Goal: Information Seeking & Learning: Check status

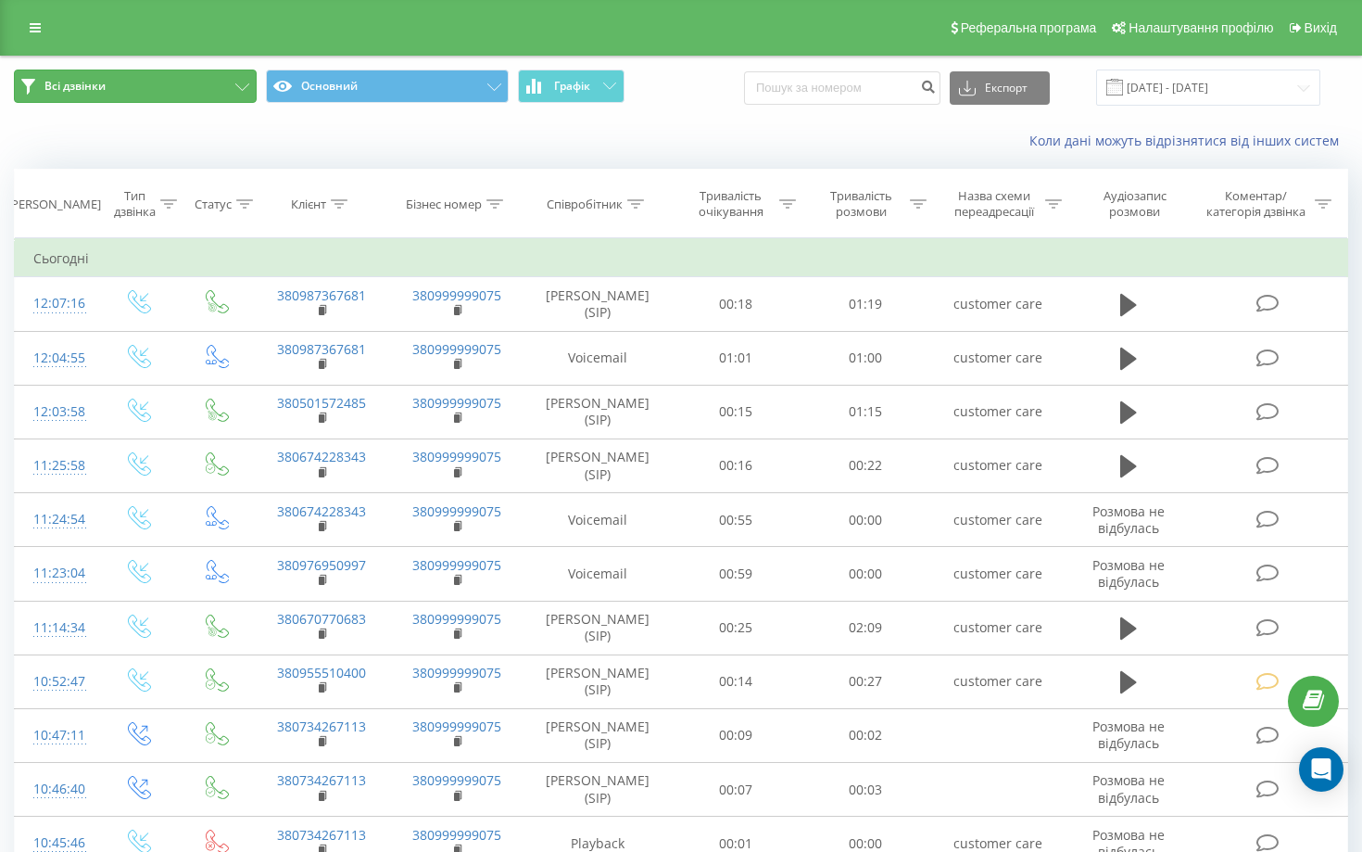
click at [132, 81] on button "Всі дзвінки" at bounding box center [135, 86] width 243 height 33
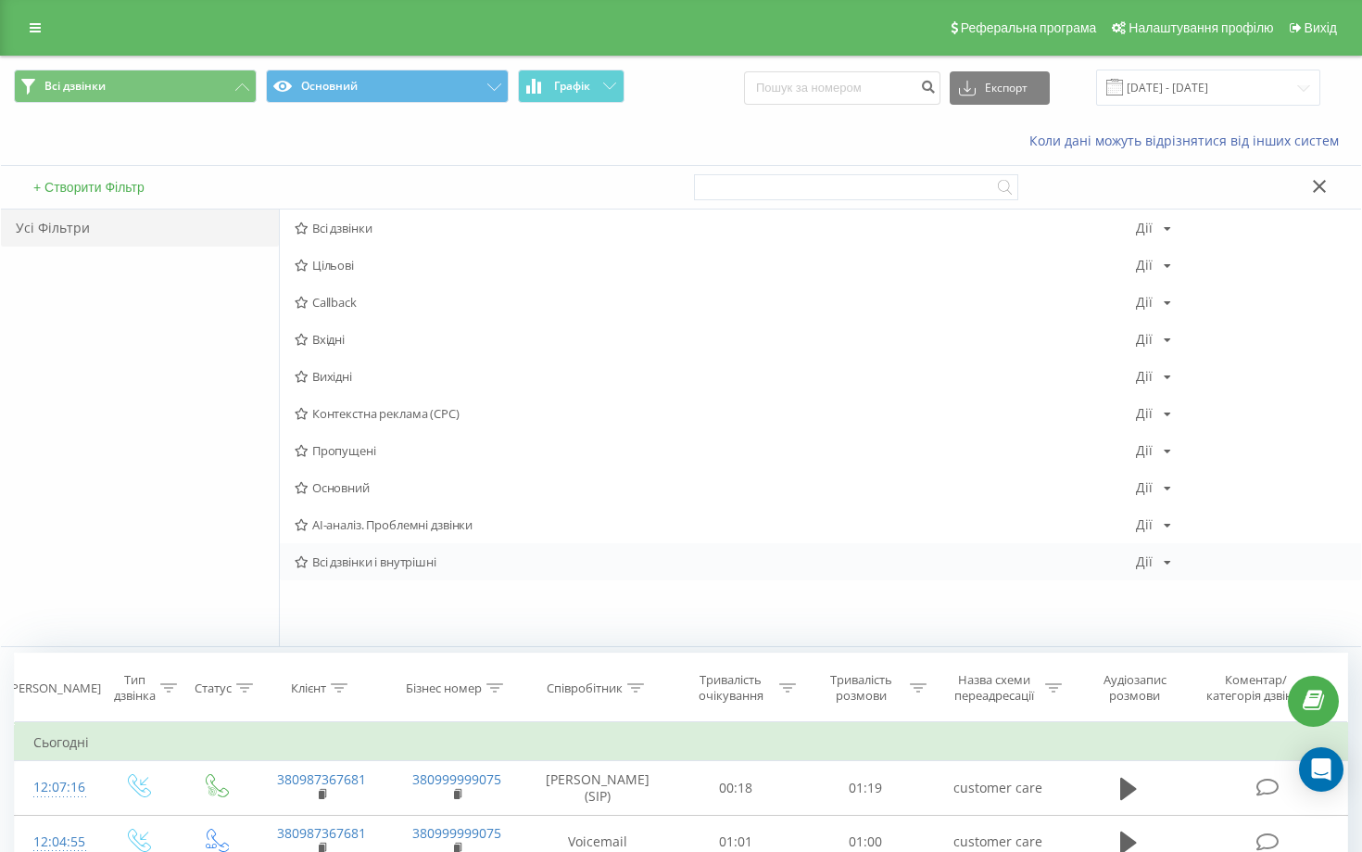
click at [482, 559] on span "Всі дзвінки і внутрішні" at bounding box center [716, 561] width 842 height 13
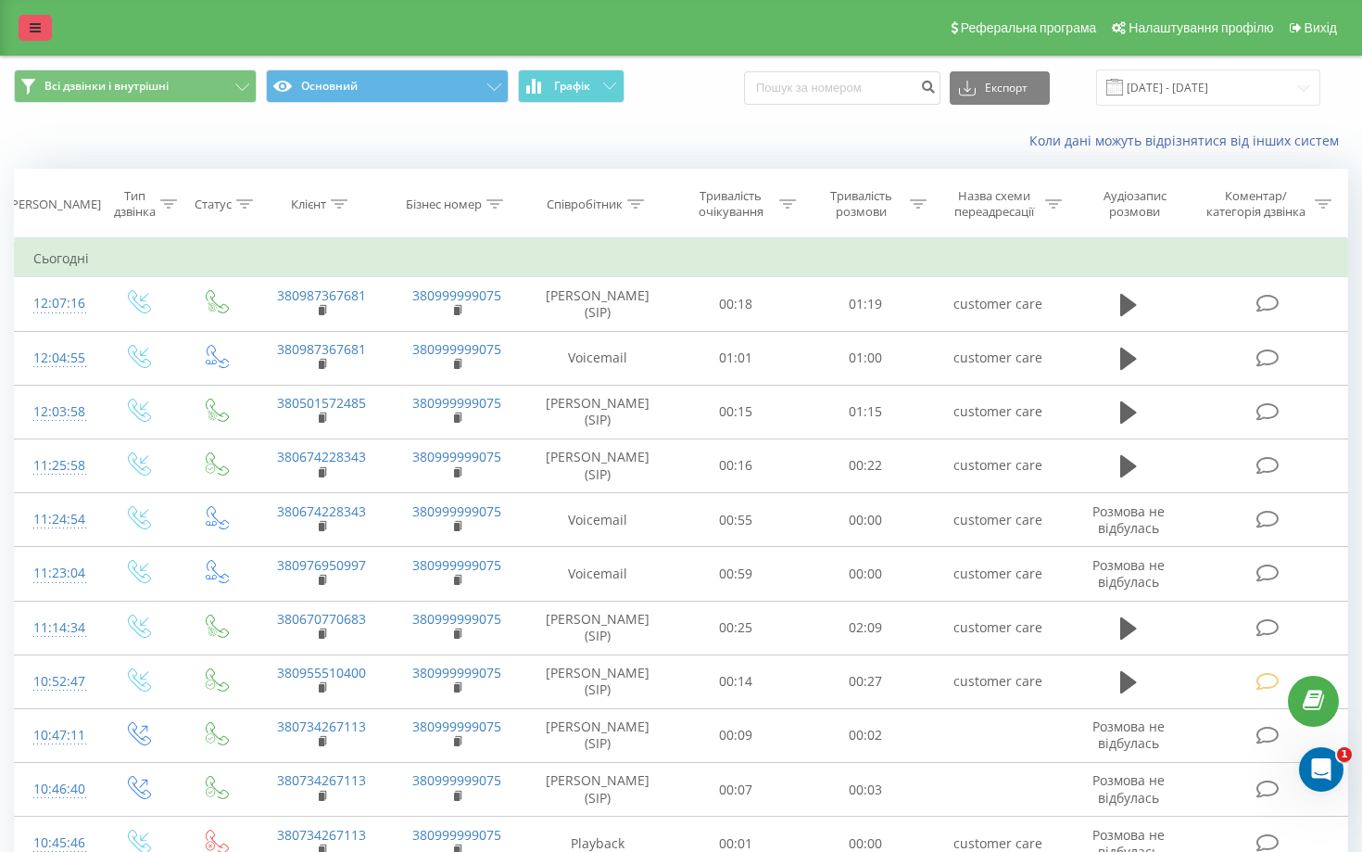
click at [47, 40] on link at bounding box center [35, 28] width 33 height 26
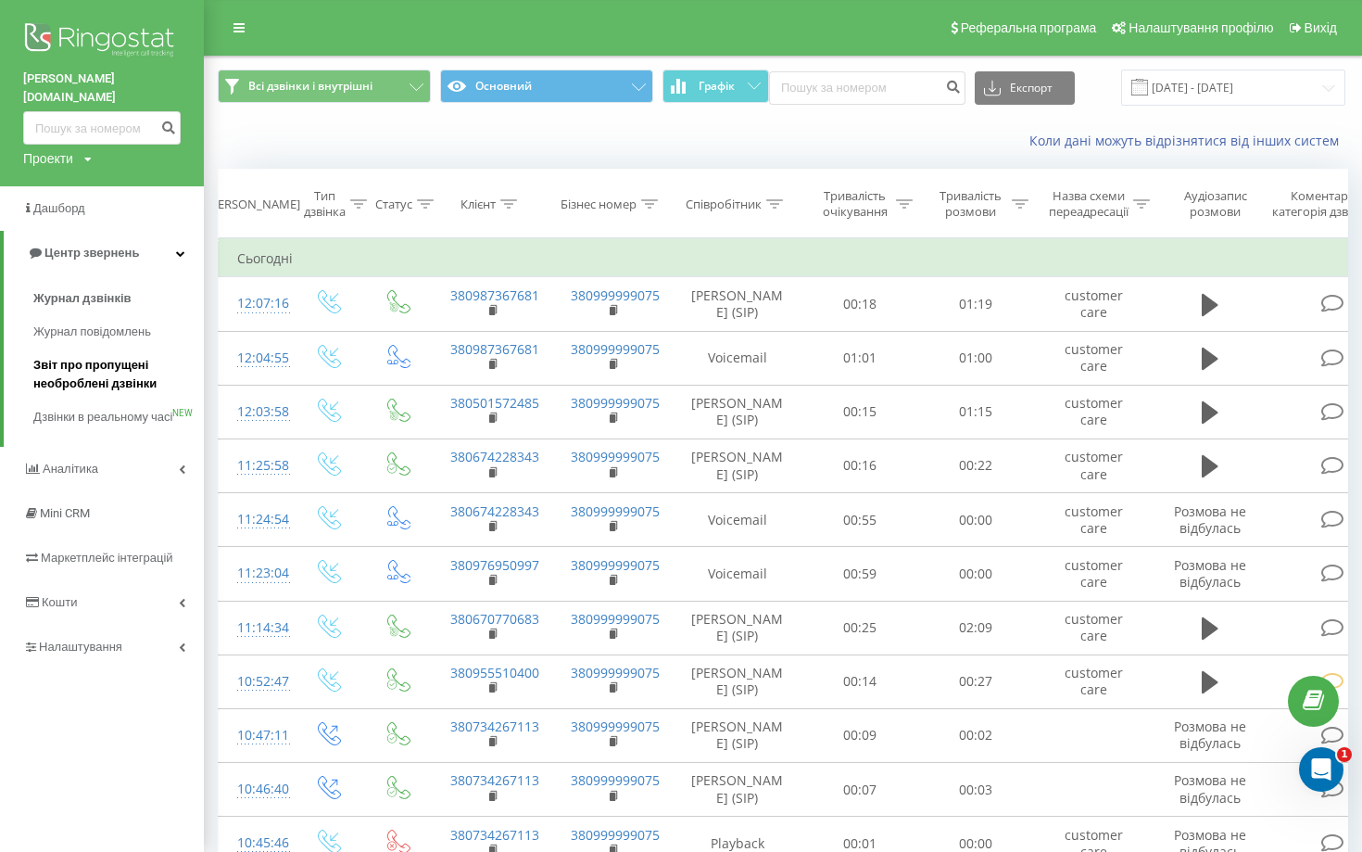
click at [106, 359] on span "Звіт про пропущені необроблені дзвінки" at bounding box center [113, 374] width 161 height 37
